Goal: Navigation & Orientation: Find specific page/section

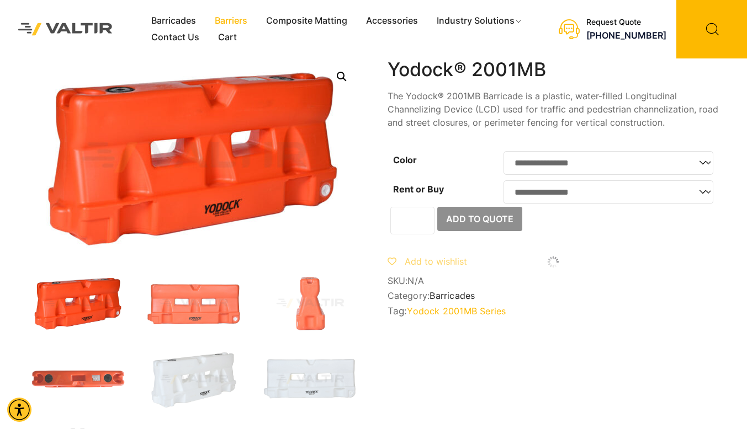
click at [241, 18] on link "Barriers" at bounding box center [230, 21] width 51 height 17
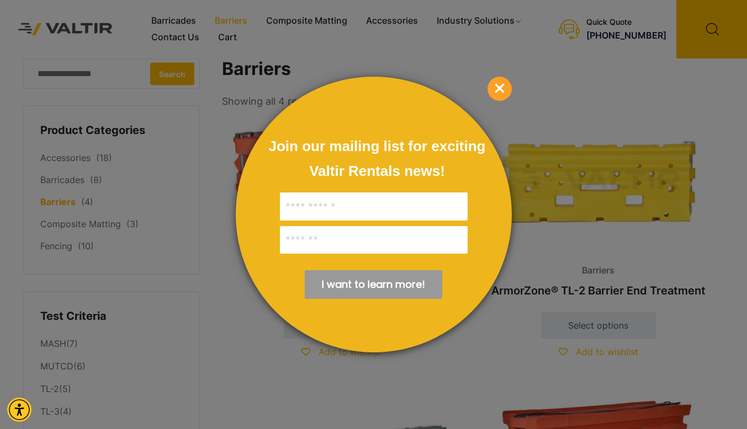
click at [70, 181] on div at bounding box center [373, 214] width 747 height 429
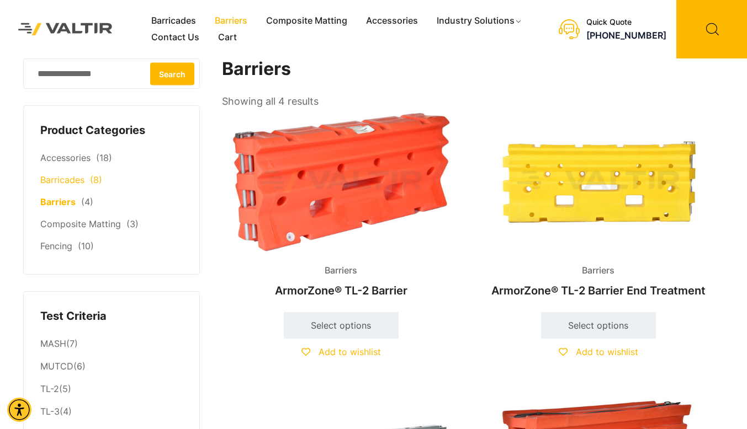
click at [56, 183] on link "Barricades" at bounding box center [62, 179] width 44 height 11
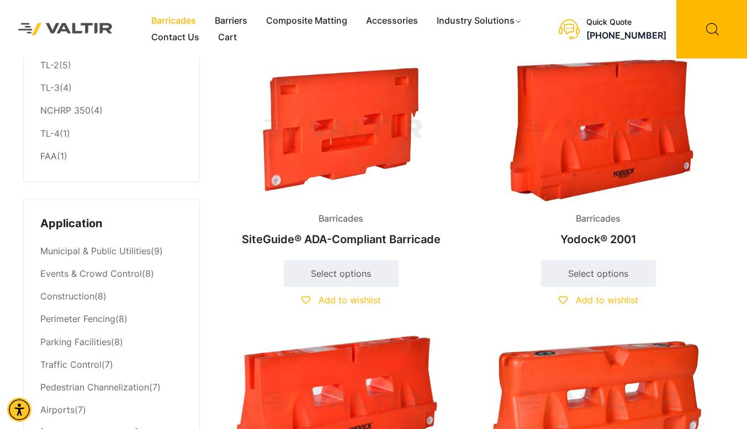
scroll to position [331, 0]
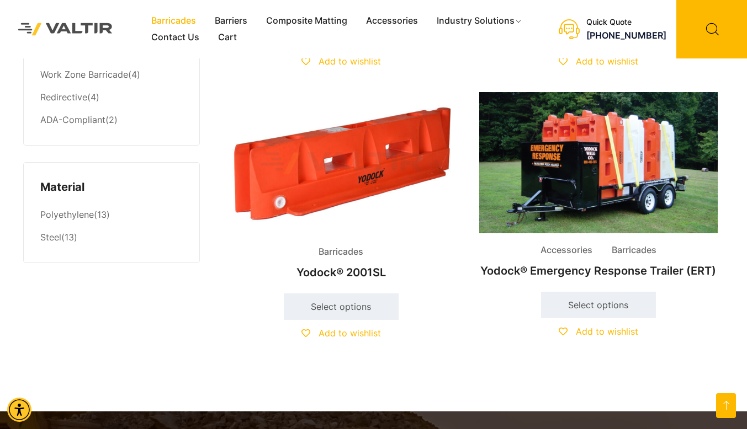
scroll to position [883, 0]
